Goal: Obtain resource: Obtain resource

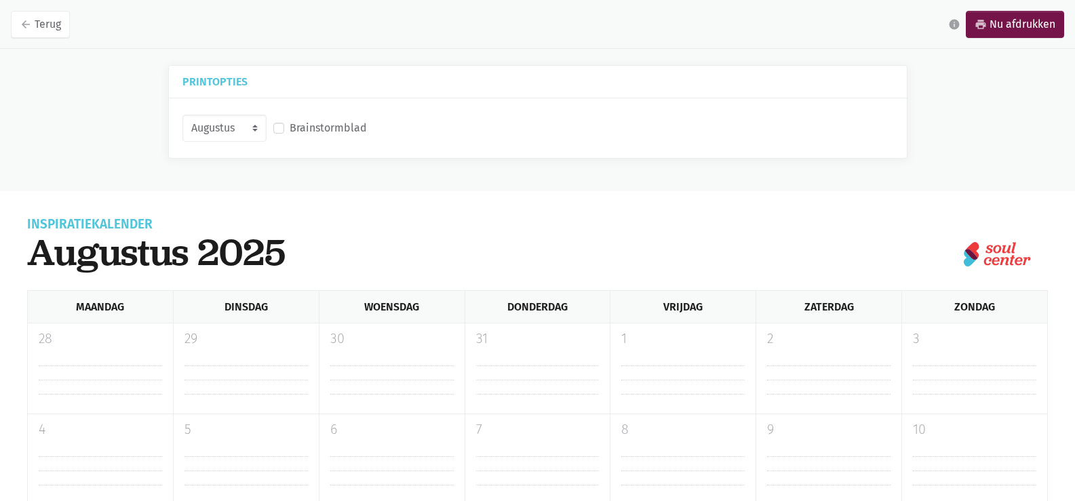
click at [283, 127] on div "Brainstormblad" at bounding box center [320, 128] width 94 height 18
click at [290, 129] on label "Brainstormblad" at bounding box center [328, 128] width 77 height 18
click at [275, 129] on input "Brainstormblad" at bounding box center [278, 126] width 11 height 14
checkbox input "true"
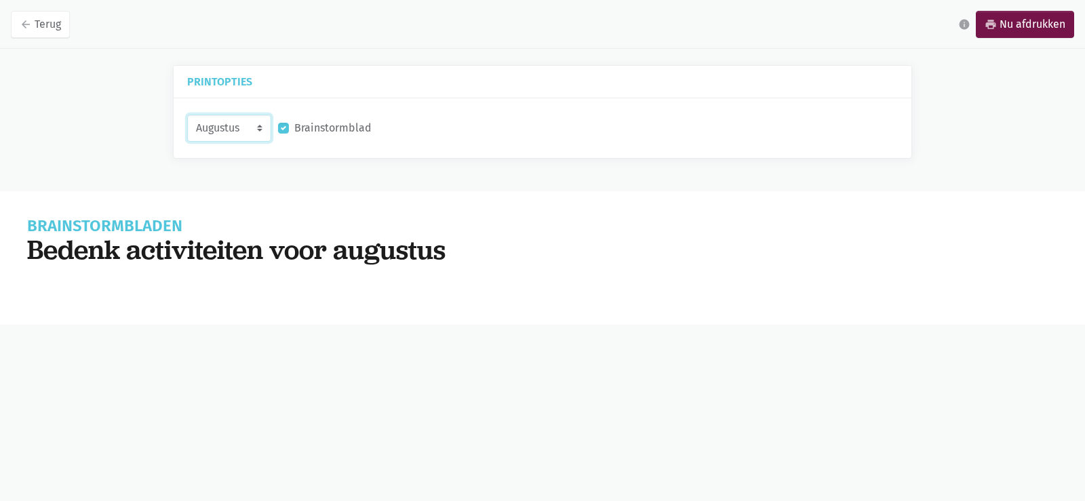
click at [248, 136] on select "Augustus September Oktober November" at bounding box center [229, 128] width 84 height 27
select select "9-2025"
click at [187, 115] on select "Augustus September Oktober November" at bounding box center [229, 128] width 84 height 27
click at [294, 127] on label "Brainstormblad" at bounding box center [332, 128] width 77 height 18
click at [280, 127] on input "Brainstormblad" at bounding box center [283, 126] width 11 height 14
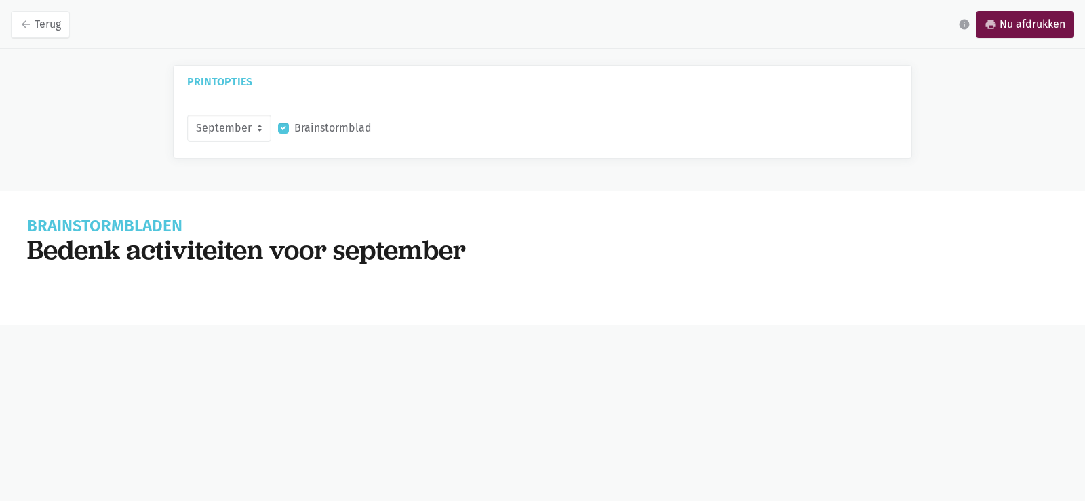
checkbox input "false"
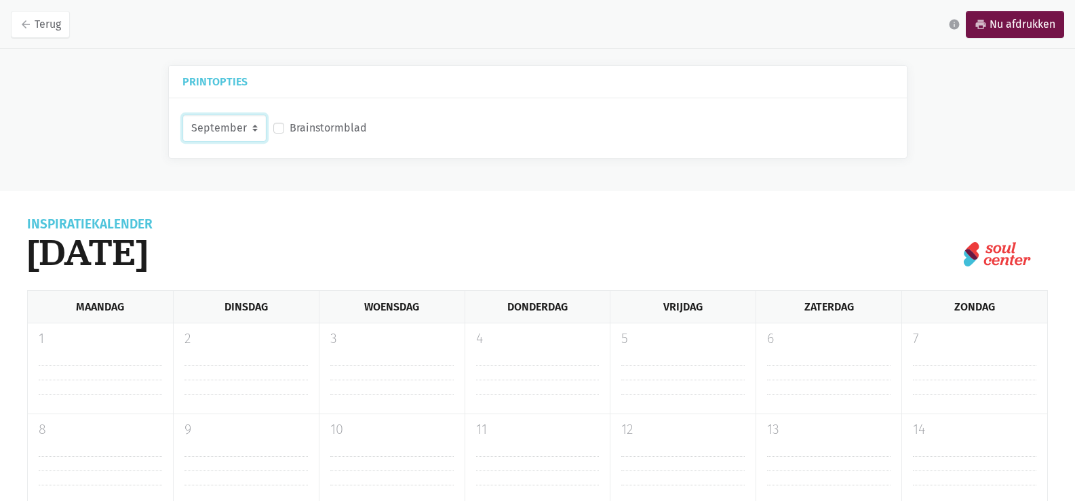
click at [241, 125] on select "Augustus September Oktober November" at bounding box center [224, 128] width 84 height 27
select select "10-2025"
click at [182, 115] on select "Augustus September Oktober November" at bounding box center [224, 128] width 84 height 27
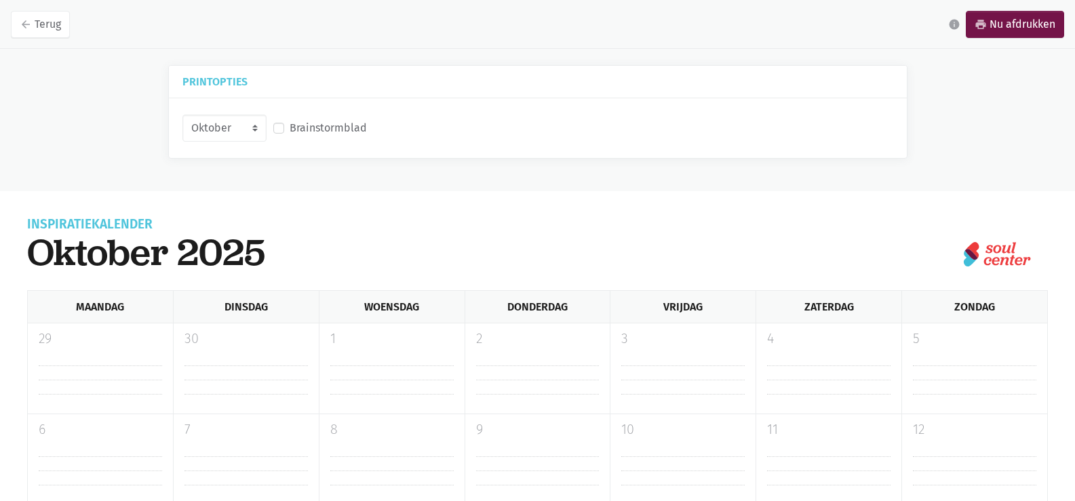
click at [290, 126] on label "Brainstormblad" at bounding box center [328, 128] width 77 height 18
click at [277, 126] on input "Brainstormblad" at bounding box center [278, 126] width 11 height 14
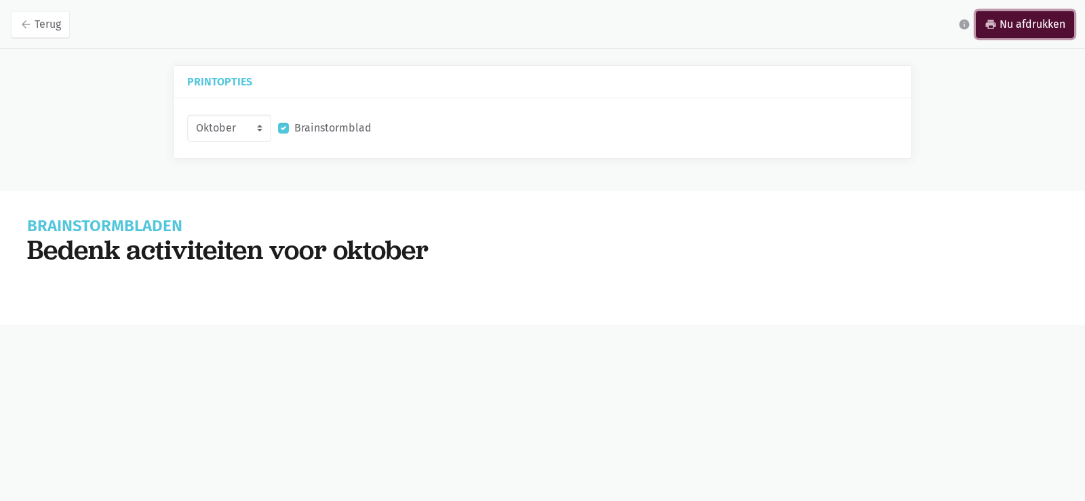
click at [1011, 31] on link "print Nu afdrukken" at bounding box center [1025, 24] width 98 height 27
click at [294, 130] on label "Brainstormblad" at bounding box center [332, 128] width 77 height 18
click at [284, 130] on input "Brainstormblad" at bounding box center [283, 126] width 11 height 14
checkbox input "false"
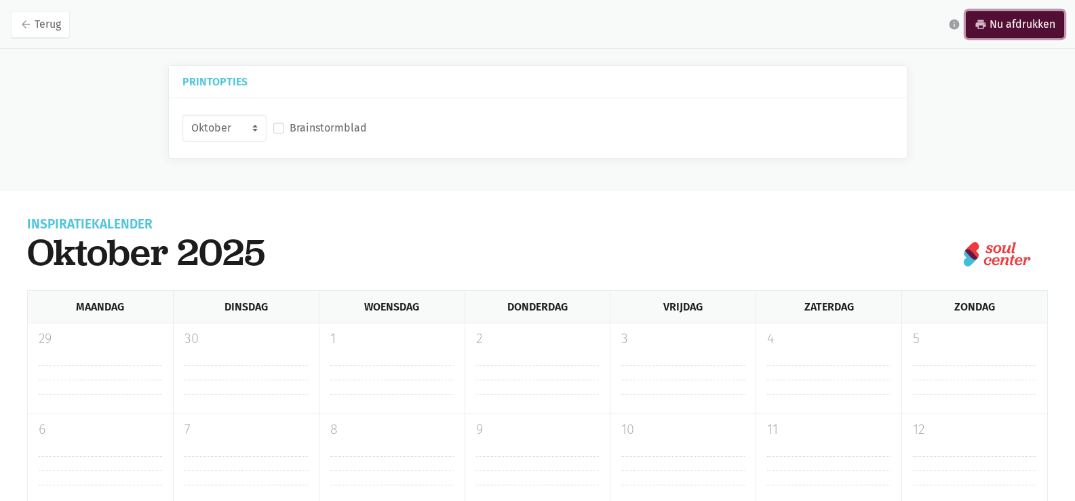
click at [993, 16] on link "print Nu afdrukken" at bounding box center [1015, 24] width 98 height 27
click at [208, 81] on h5 "Printopties" at bounding box center [537, 82] width 711 height 10
click at [34, 12] on link "arrow_back Terug" at bounding box center [40, 24] width 59 height 27
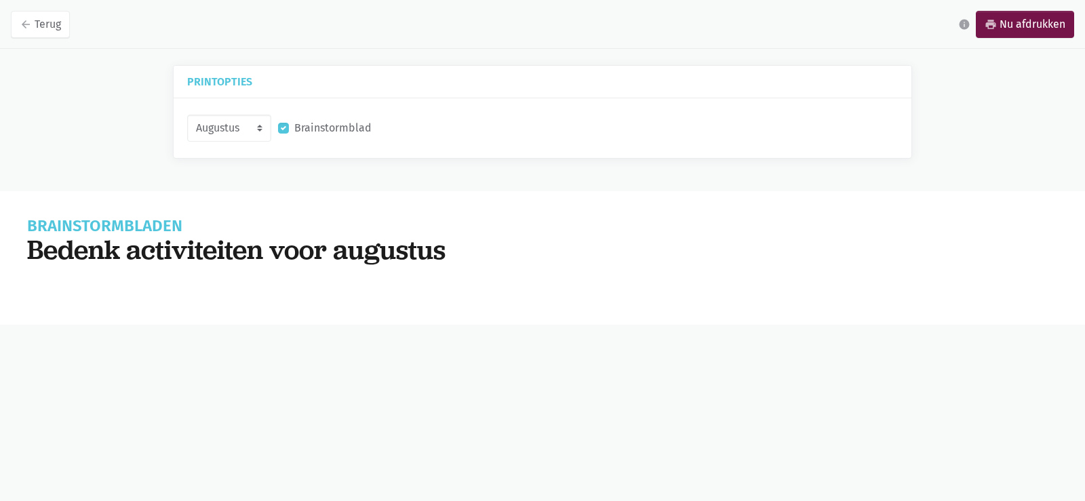
click at [294, 128] on label "Brainstormblad" at bounding box center [332, 128] width 77 height 18
click at [282, 128] on input "Brainstormblad" at bounding box center [283, 126] width 11 height 14
checkbox input "false"
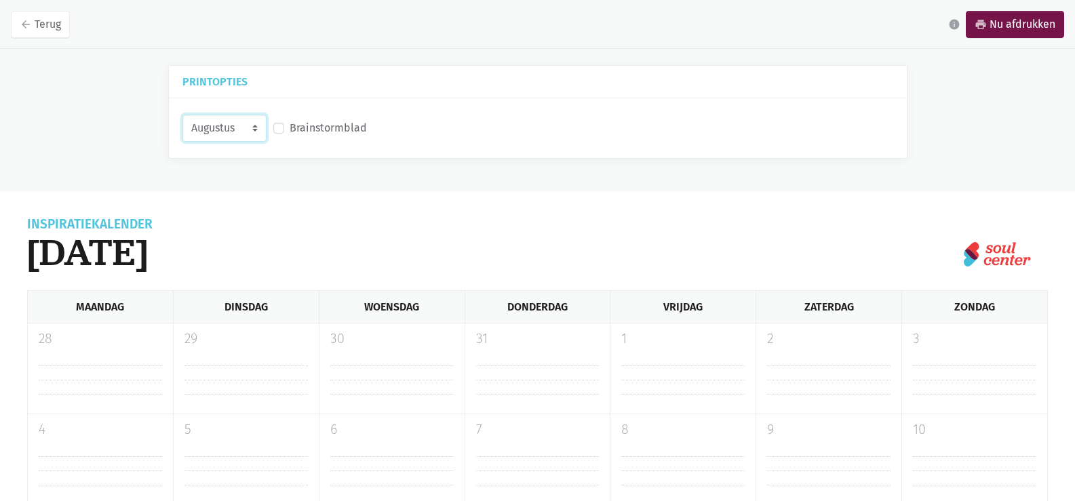
click at [224, 134] on select "Augustus September Oktober November" at bounding box center [224, 128] width 84 height 27
click at [49, 33] on link "arrow_back Terug" at bounding box center [40, 24] width 59 height 27
